Goal: Check status

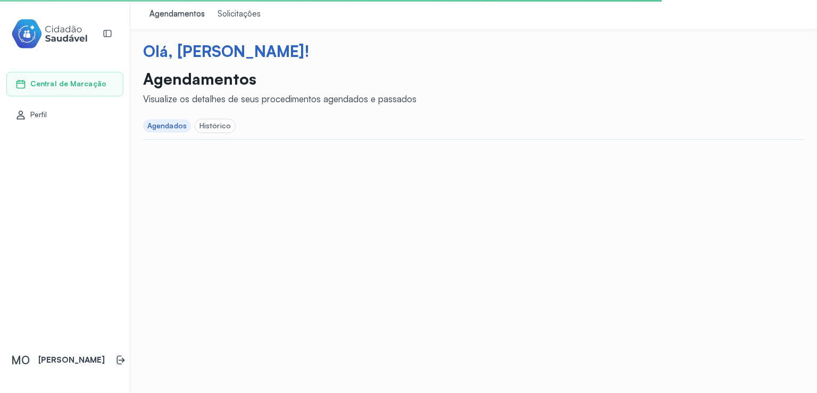
click at [162, 123] on div "Agendados" at bounding box center [166, 125] width 39 height 9
click at [162, 126] on div "Agendados" at bounding box center [166, 125] width 39 height 9
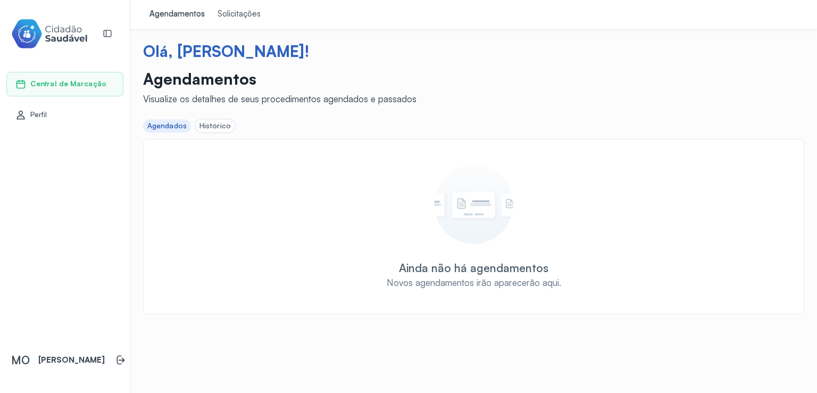
click at [213, 128] on div "Histórico" at bounding box center [215, 125] width 31 height 9
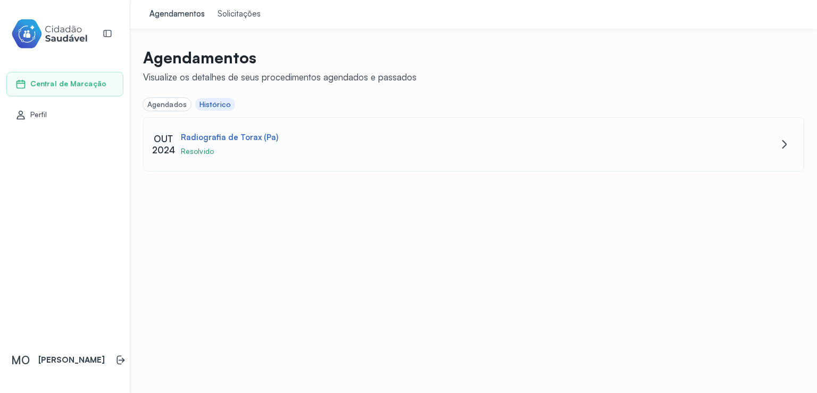
click at [202, 138] on div "Radiografia de Torax (Pa)" at bounding box center [229, 137] width 97 height 10
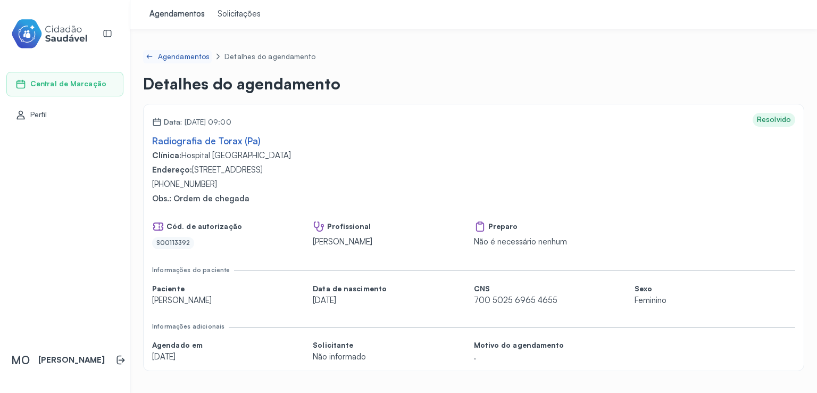
click at [177, 59] on div "Agendamentos" at bounding box center [184, 56] width 52 height 9
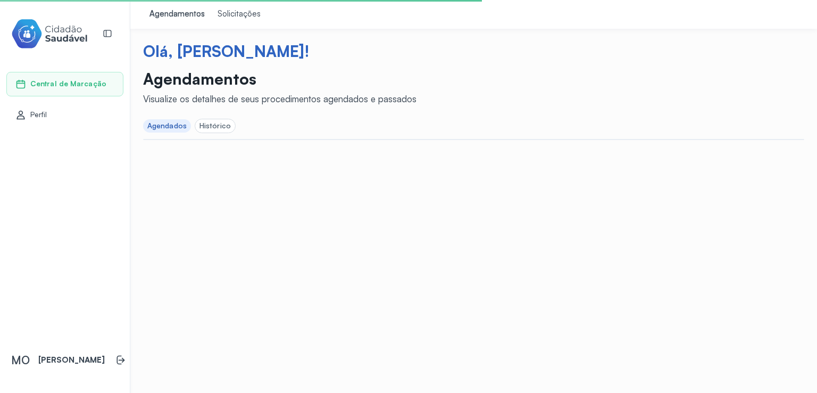
click at [240, 14] on div "Solicitações" at bounding box center [239, 14] width 43 height 11
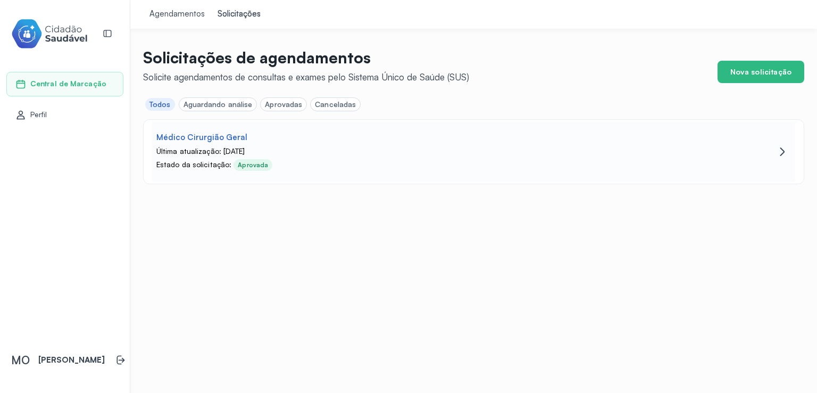
click at [241, 162] on div "Aprovada" at bounding box center [253, 164] width 30 height 7
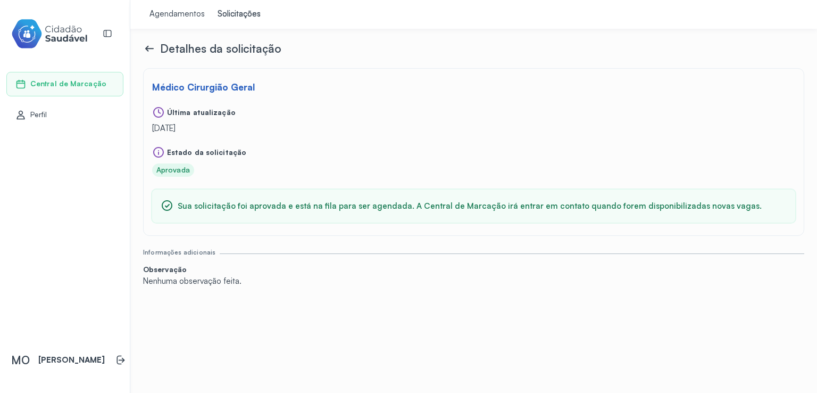
click at [145, 47] on icon at bounding box center [149, 48] width 13 height 13
